Goal: Find specific page/section: Find specific page/section

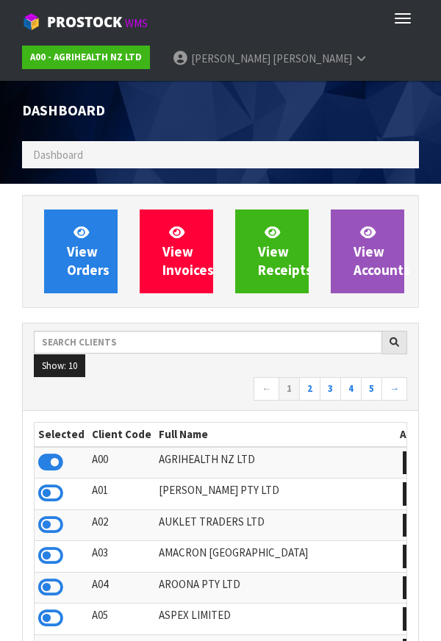
scroll to position [1163, 419]
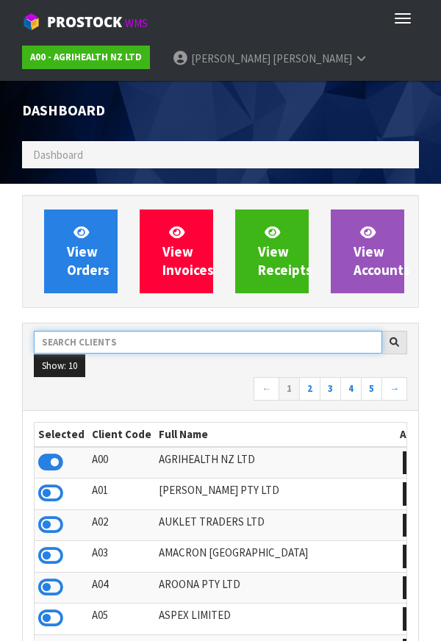
click at [98, 339] on input "text" at bounding box center [208, 342] width 348 height 23
type input "K"
type input "DATS"
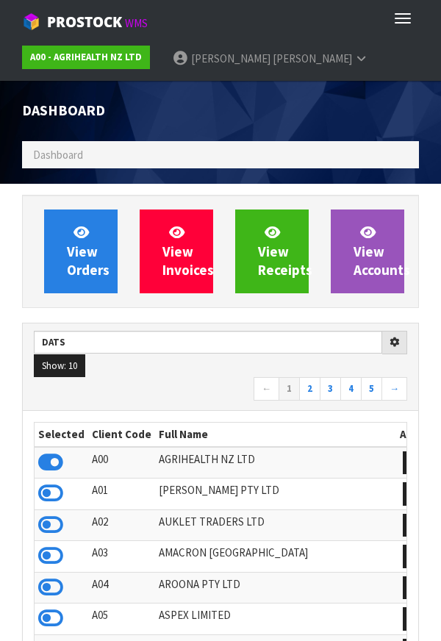
click at [349, 115] on div "Dashboard" at bounding box center [220, 111] width 419 height 60
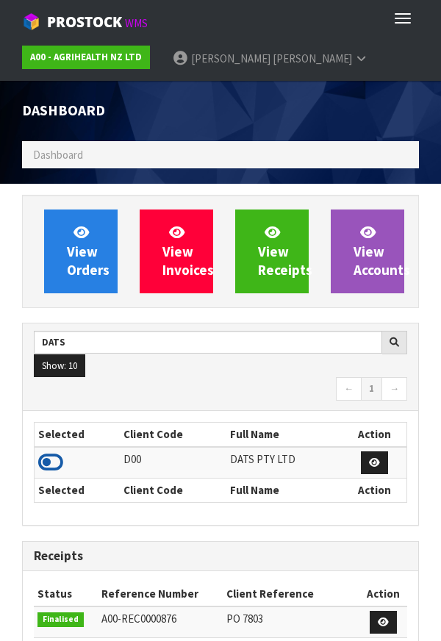
click at [51, 459] on icon at bounding box center [50, 462] width 25 height 22
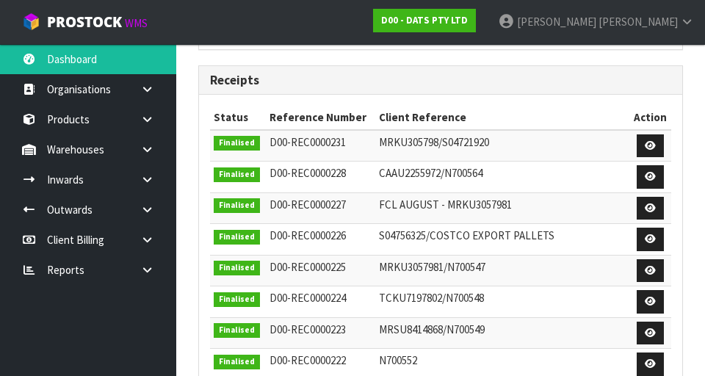
scroll to position [440, 0]
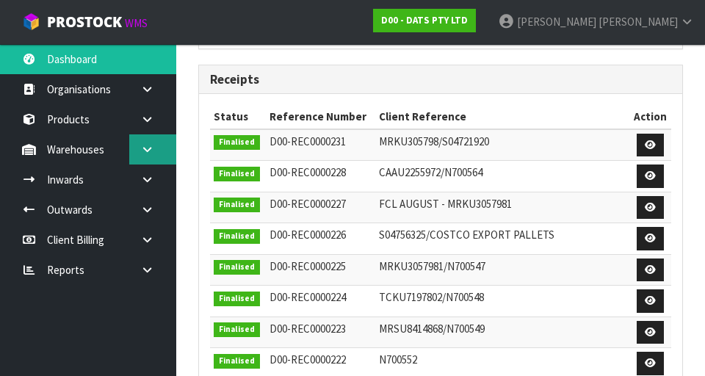
click at [155, 155] on link at bounding box center [152, 149] width 47 height 30
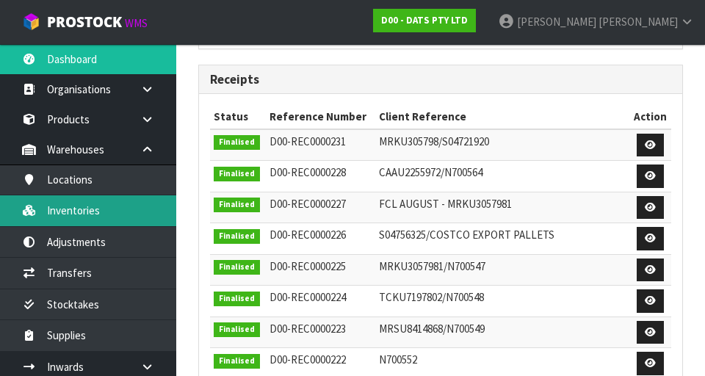
click at [61, 214] on link "Inventories" at bounding box center [88, 210] width 176 height 30
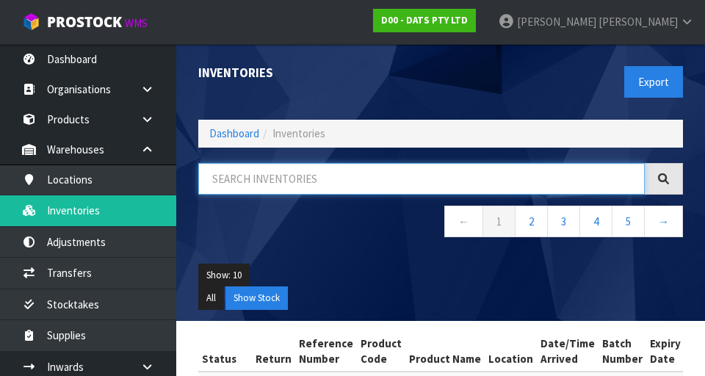
click at [237, 185] on input "text" at bounding box center [421, 179] width 447 height 32
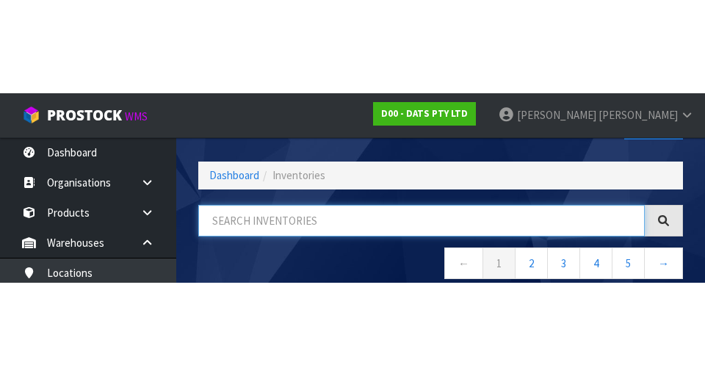
scroll to position [84, 0]
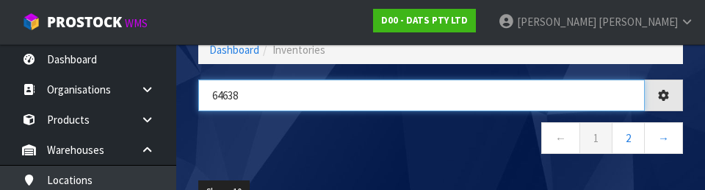
type input "64638"
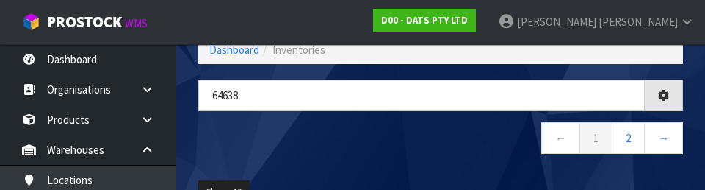
click at [217, 148] on nav "← 1 2 →" at bounding box center [440, 140] width 485 height 36
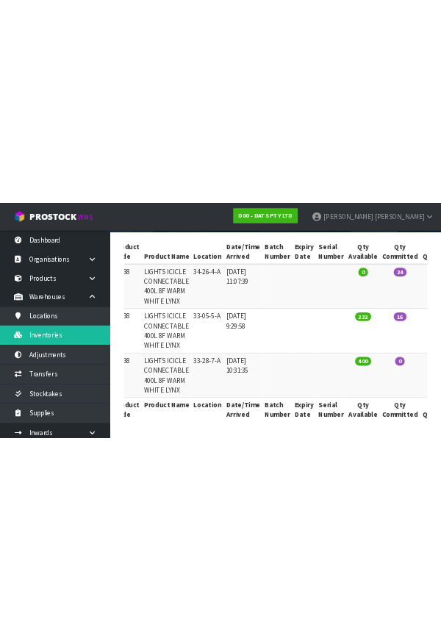
scroll to position [0, 0]
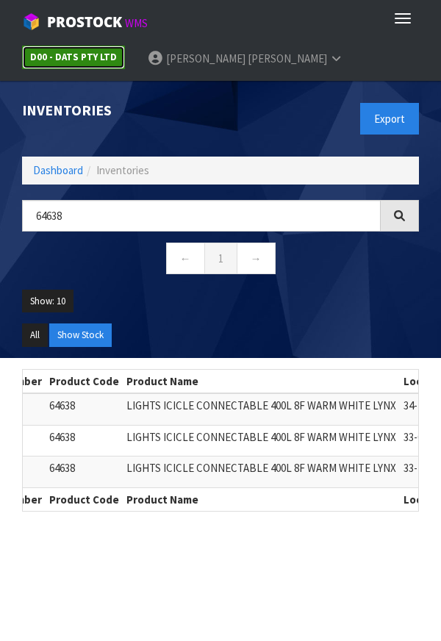
click at [42, 54] on strong "D00 - DATS PTY LTD" at bounding box center [73, 57] width 87 height 12
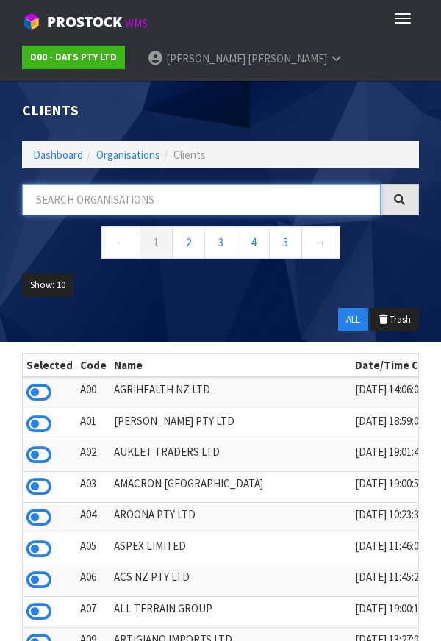
click at [96, 203] on input "text" at bounding box center [201, 200] width 359 height 32
